Goal: Information Seeking & Learning: Check status

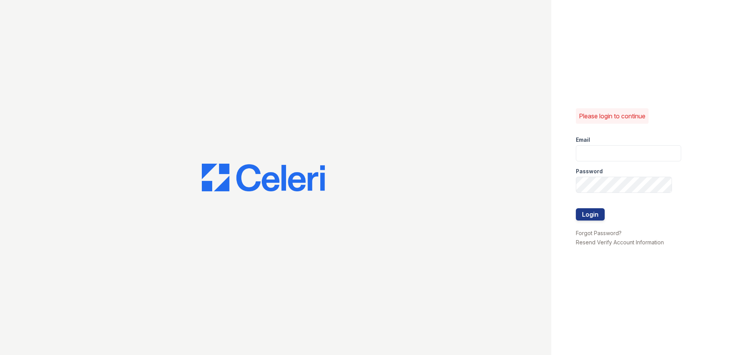
click at [596, 142] on div "Email" at bounding box center [628, 137] width 105 height 15
click at [599, 147] on input "email" at bounding box center [628, 153] width 105 height 16
paste input "mmeans@trinity-pm.com"
type input "mmeans@trinity-pm.com"
click at [594, 215] on button "Login" at bounding box center [590, 214] width 29 height 12
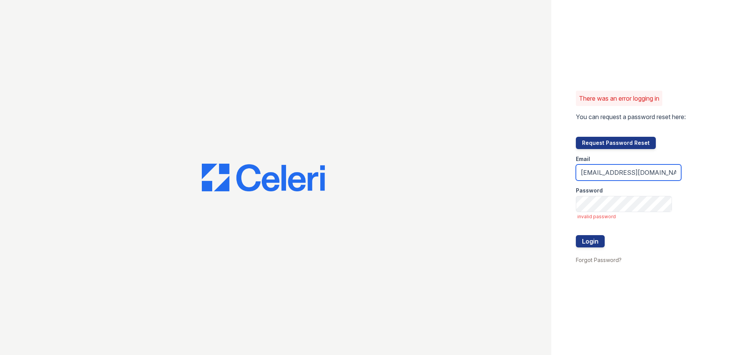
click at [622, 177] on input "mmeans@trinity-pm.com" at bounding box center [628, 173] width 105 height 16
click at [624, 164] on div "Email" at bounding box center [628, 156] width 105 height 15
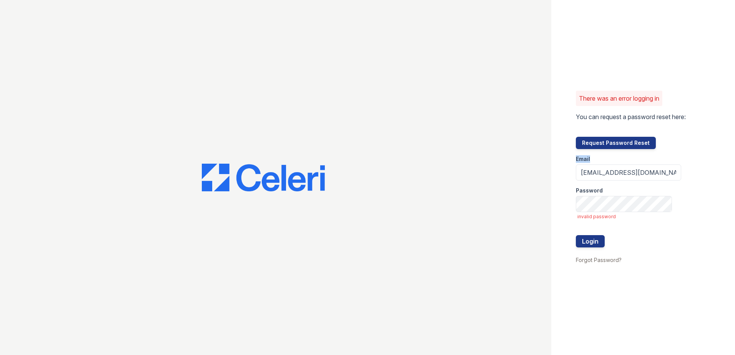
drag, startPoint x: 624, startPoint y: 164, endPoint x: 624, endPoint y: 170, distance: 5.8
click at [624, 166] on form "Email mmeans@trinity-pm.com Password invalid password Login" at bounding box center [628, 202] width 105 height 106
click at [624, 170] on input "mmeans@trinity-pm.com" at bounding box center [628, 173] width 105 height 16
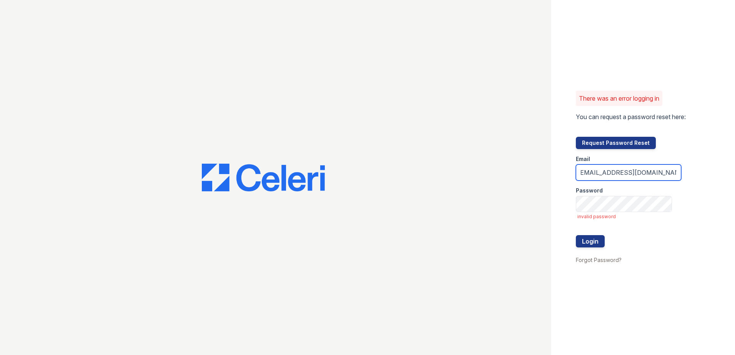
scroll to position [0, 8]
type input "arriveclairemont@trinity-pm.com"
click at [586, 238] on button "Login" at bounding box center [590, 241] width 29 height 12
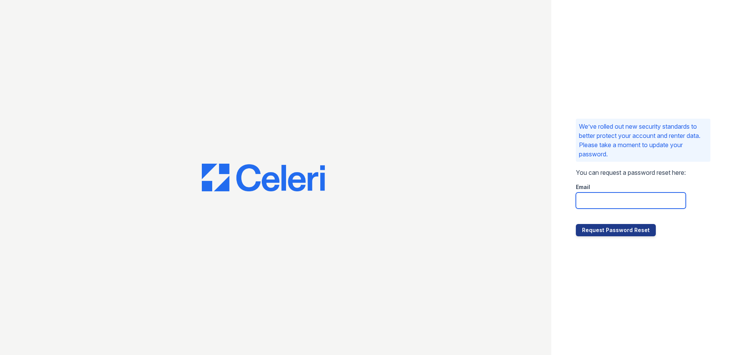
click at [607, 202] on input "email" at bounding box center [631, 201] width 110 height 16
paste input "arriveclairemont@trinity-pm.com"
type input "arriveclairemont@trinity-pm.com"
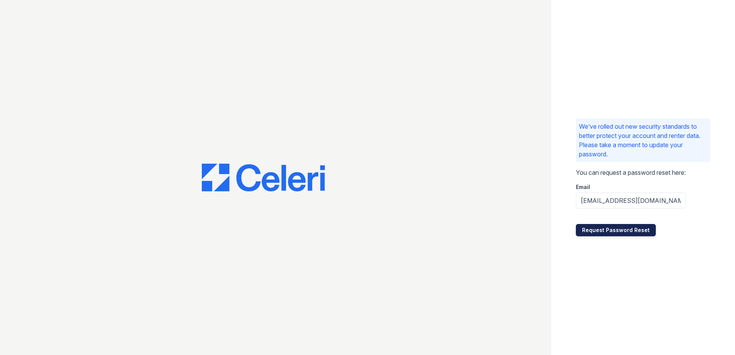
click at [629, 229] on button "Request Password Reset" at bounding box center [616, 230] width 80 height 12
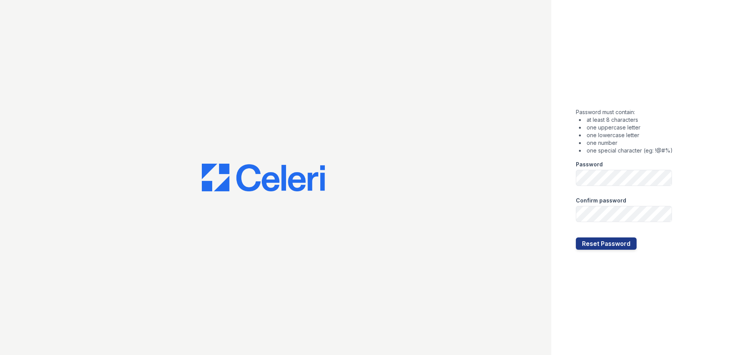
click at [624, 226] on div at bounding box center [624, 229] width 97 height 15
click at [617, 243] on button "Reset Password" at bounding box center [606, 244] width 61 height 12
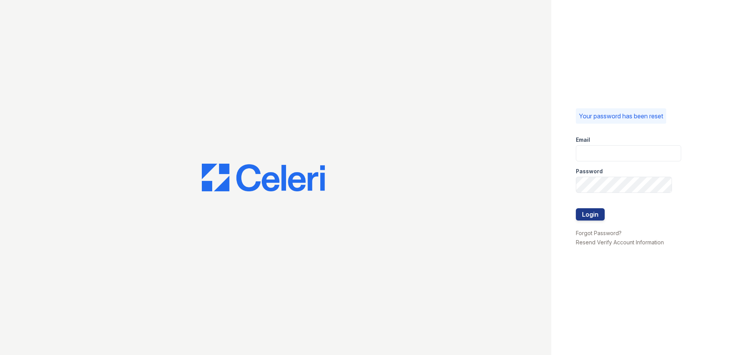
click at [632, 161] on div "Password" at bounding box center [628, 168] width 105 height 15
click at [632, 158] on input "email" at bounding box center [628, 153] width 105 height 16
click at [650, 154] on input "Arriveclairemont@trini" at bounding box center [628, 153] width 105 height 16
type input "[EMAIL_ADDRESS][DOMAIN_NAME]"
click at [613, 176] on div "Password" at bounding box center [628, 168] width 105 height 15
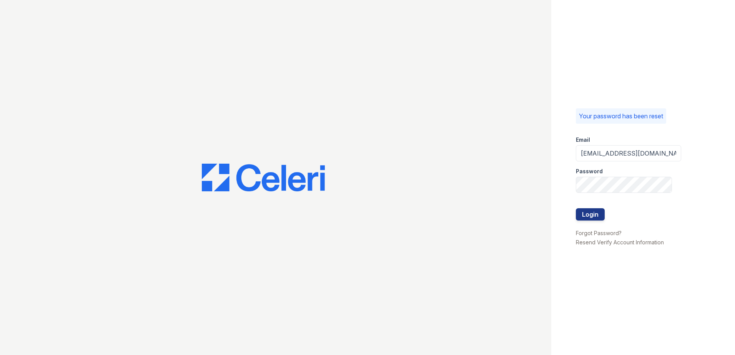
click at [612, 177] on form "Email [EMAIL_ADDRESS][DOMAIN_NAME] Password Login" at bounding box center [628, 179] width 105 height 98
click at [596, 218] on button "Login" at bounding box center [590, 214] width 29 height 12
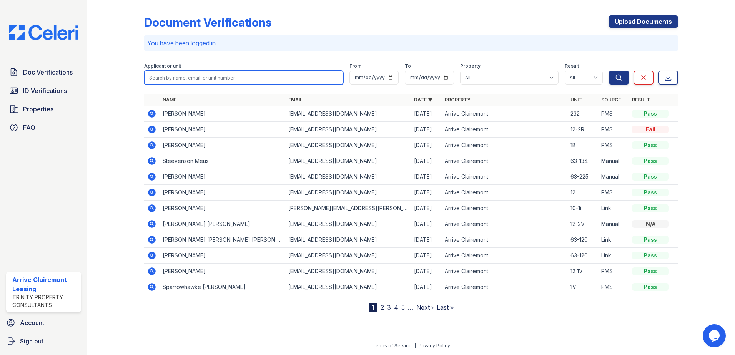
click at [217, 80] on input "search" at bounding box center [243, 78] width 199 height 14
type input "[PERSON_NAME]"
click at [609, 71] on button "Search" at bounding box center [619, 78] width 20 height 14
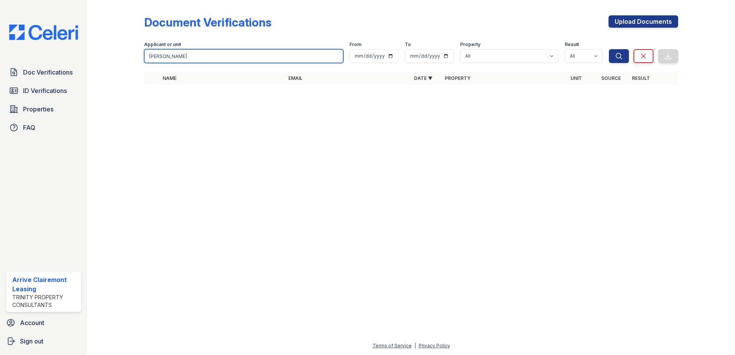
click at [215, 58] on input "[PERSON_NAME]" at bounding box center [243, 56] width 199 height 14
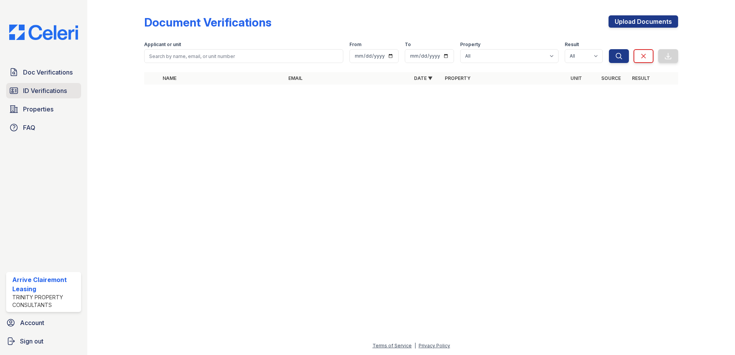
click at [63, 93] on span "ID Verifications" at bounding box center [45, 90] width 44 height 9
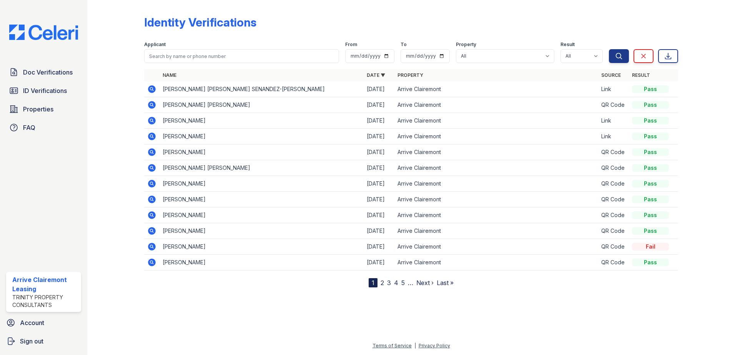
click at [153, 248] on icon at bounding box center [152, 247] width 8 height 8
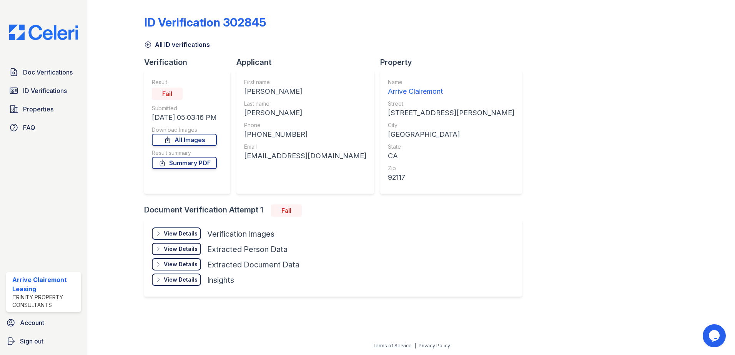
click at [165, 235] on div "View Details" at bounding box center [181, 234] width 34 height 8
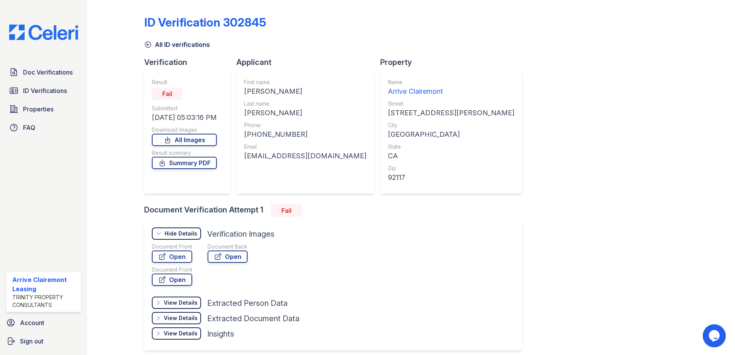
click at [166, 235] on div "Hide Details" at bounding box center [181, 234] width 33 height 8
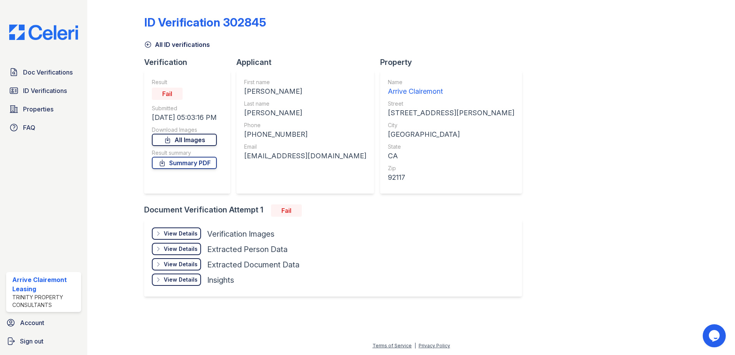
click at [188, 139] on link "All Images" at bounding box center [184, 140] width 65 height 12
